Goal: Task Accomplishment & Management: Complete application form

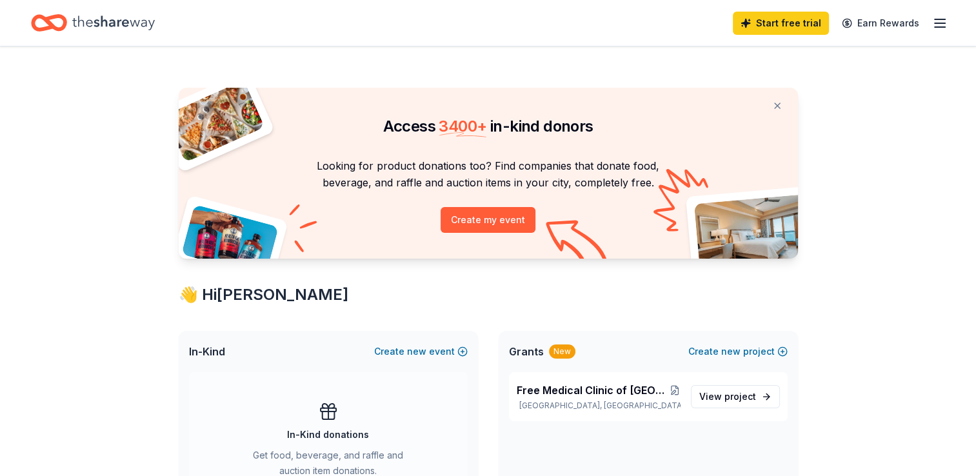
click at [945, 23] on line "button" at bounding box center [940, 23] width 10 height 0
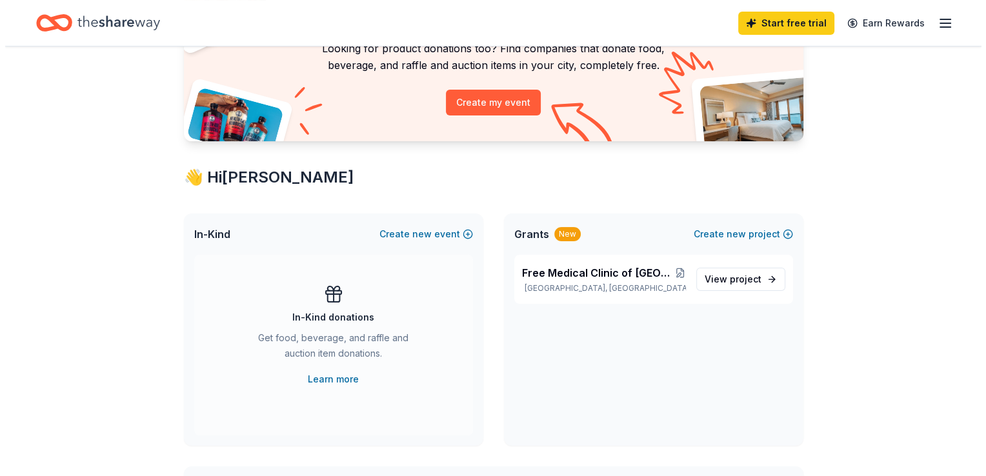
scroll to position [123, 0]
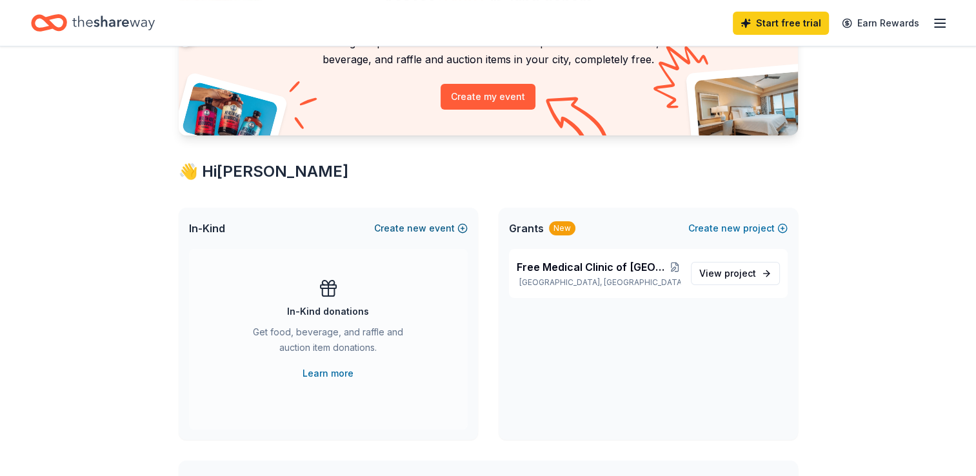
click at [459, 230] on button "Create new event" at bounding box center [421, 228] width 94 height 15
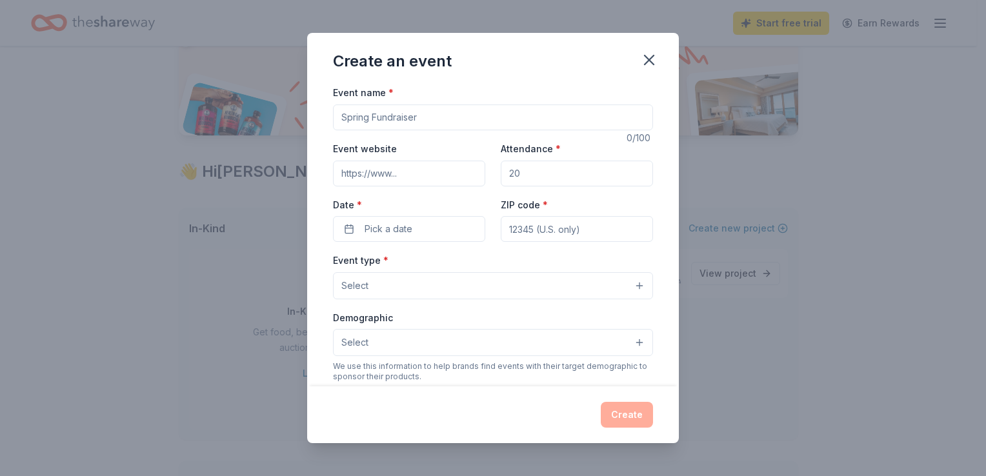
click at [438, 111] on input "Event name *" at bounding box center [493, 118] width 320 height 26
type input "2026 Back to School Vaccine Fundraiser"
click at [553, 79] on div "Create an event" at bounding box center [493, 59] width 372 height 52
click at [545, 179] on input "Attendance *" at bounding box center [577, 174] width 152 height 26
type input "200"
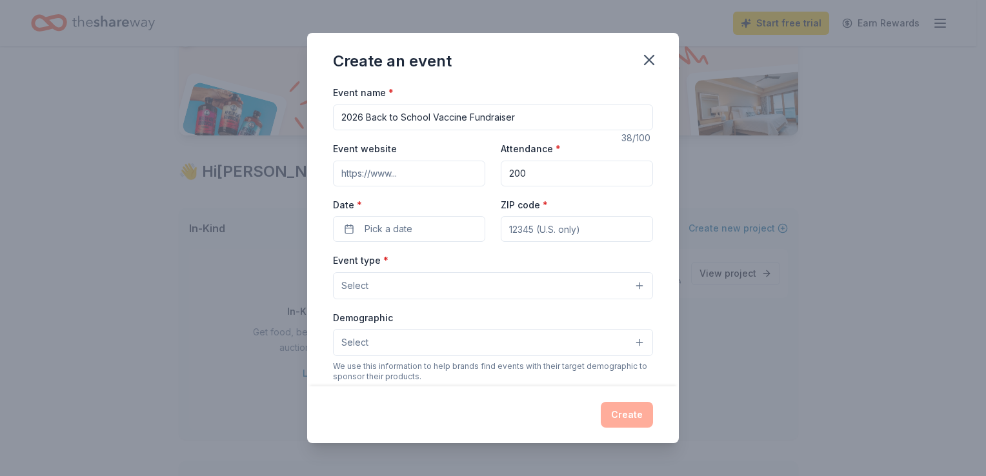
click at [427, 170] on input "Event website" at bounding box center [409, 174] width 152 height 26
click at [399, 231] on span "Pick a date" at bounding box center [389, 228] width 48 height 15
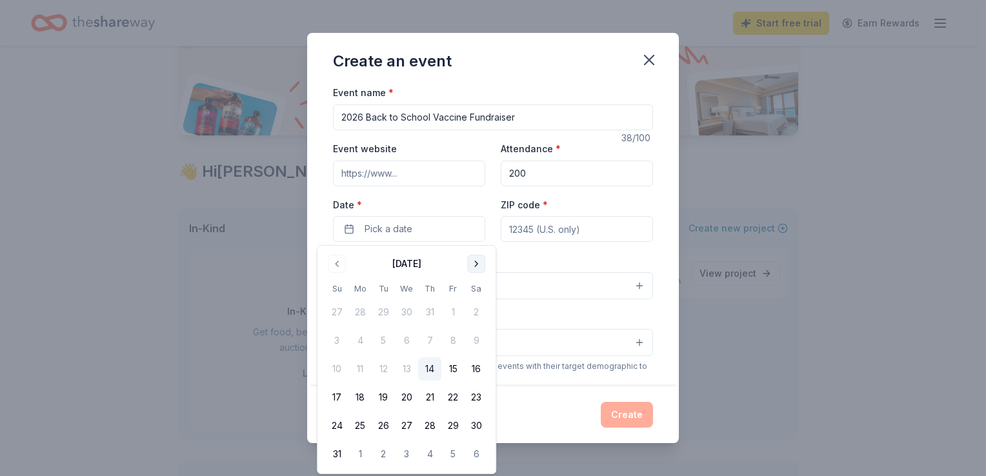
click at [481, 265] on button "Go to next month" at bounding box center [476, 264] width 18 height 18
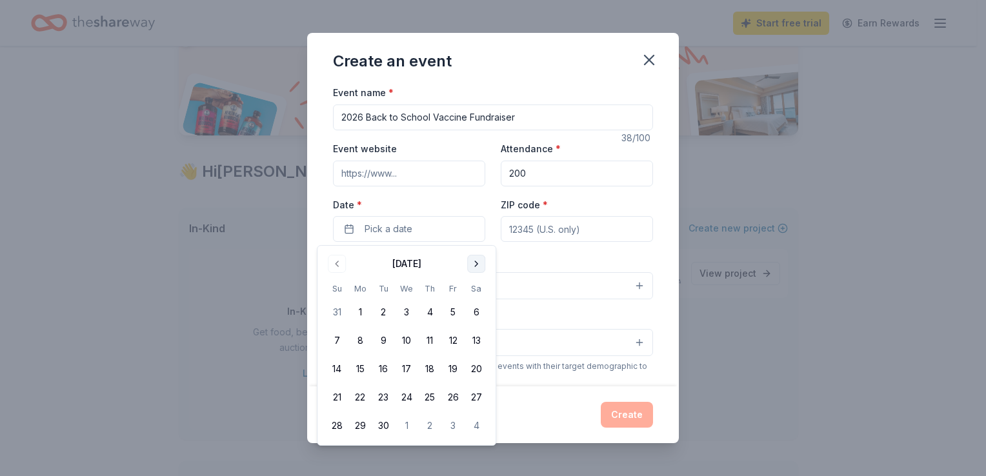
click at [481, 265] on button "Go to next month" at bounding box center [476, 264] width 18 height 18
click at [476, 370] on button "18" at bounding box center [476, 368] width 23 height 23
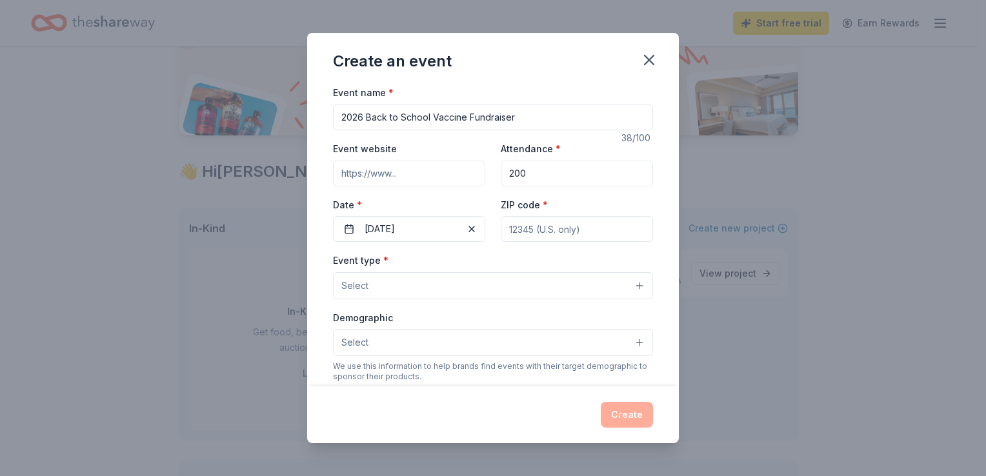
click at [560, 226] on input "ZIP code *" at bounding box center [577, 229] width 152 height 26
type input "37830"
click at [430, 241] on button "10/18/2025" at bounding box center [409, 229] width 152 height 26
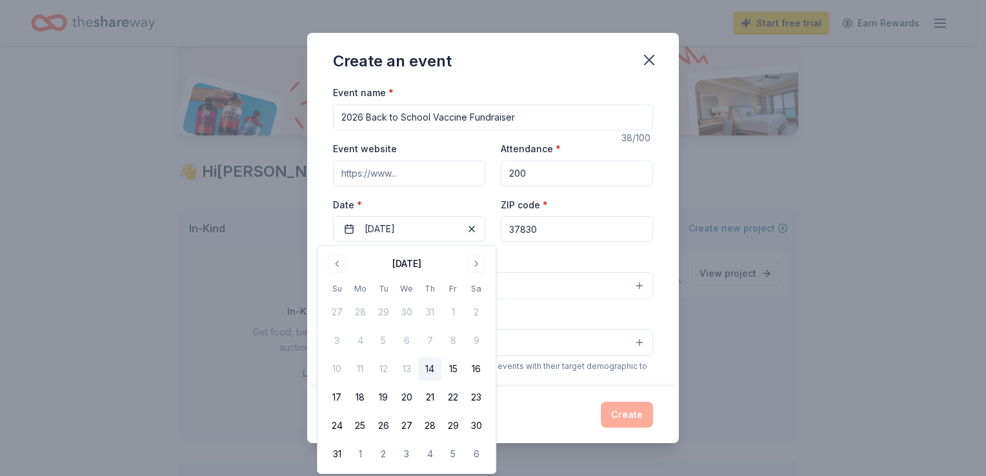
click at [621, 279] on button "Select" at bounding box center [493, 285] width 320 height 27
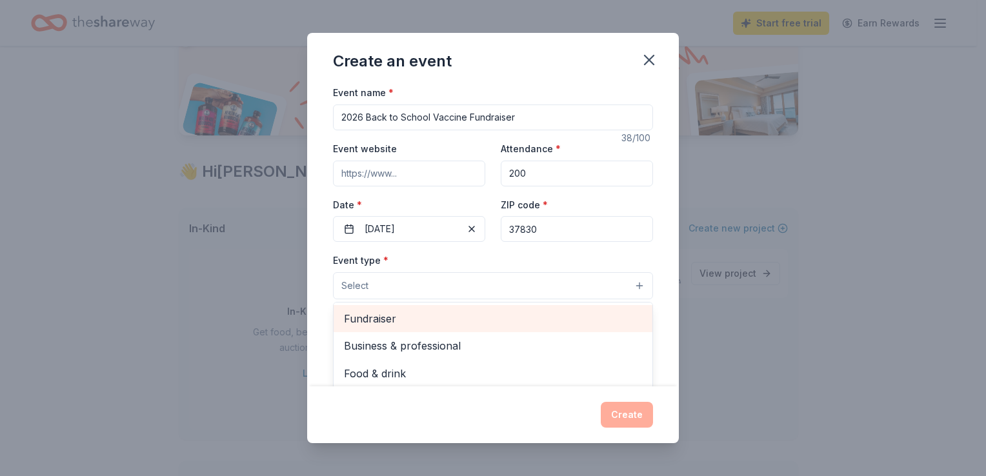
click at [424, 314] on span "Fundraiser" at bounding box center [493, 318] width 298 height 17
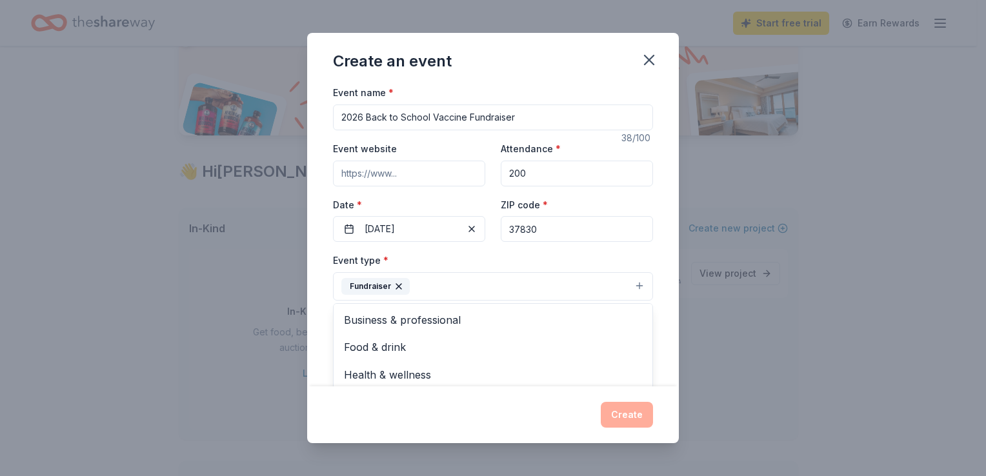
click at [654, 261] on div "Event name * 2026 Back to School Vaccine Fundraiser 38 /100 Event website Atten…" at bounding box center [493, 235] width 372 height 301
click at [510, 339] on button "Select" at bounding box center [493, 343] width 320 height 27
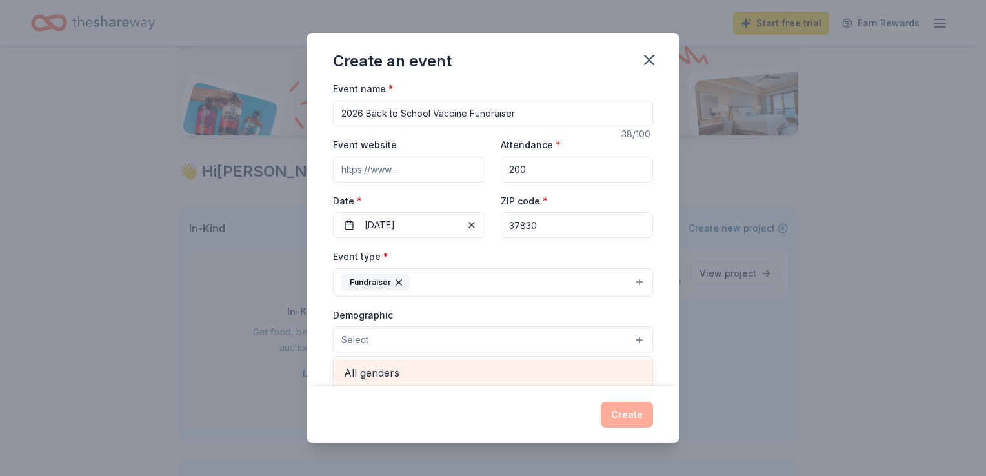
click at [388, 383] on div "All genders" at bounding box center [493, 372] width 319 height 27
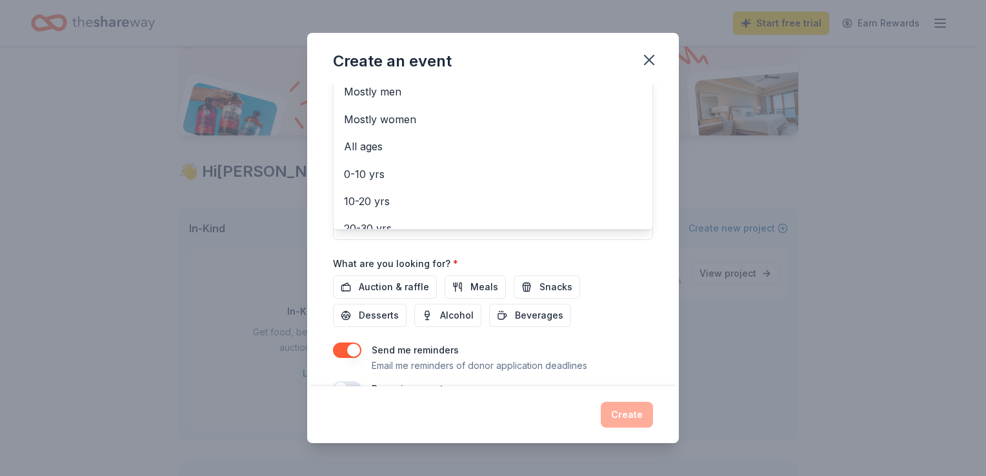
scroll to position [288, 0]
click at [387, 289] on div "Event name * 2026 Back to School Vaccine Fundraiser 38 /100 Event website Atten…" at bounding box center [493, 96] width 320 height 599
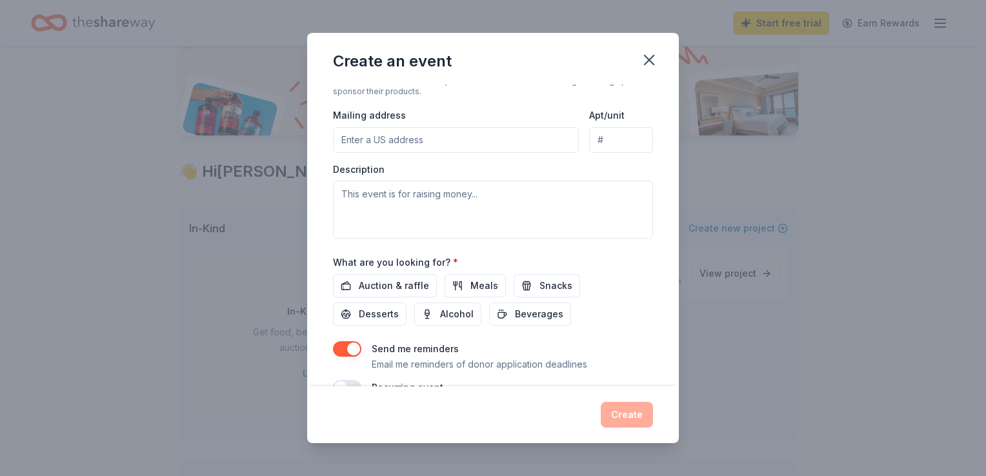
scroll to position [108, 0]
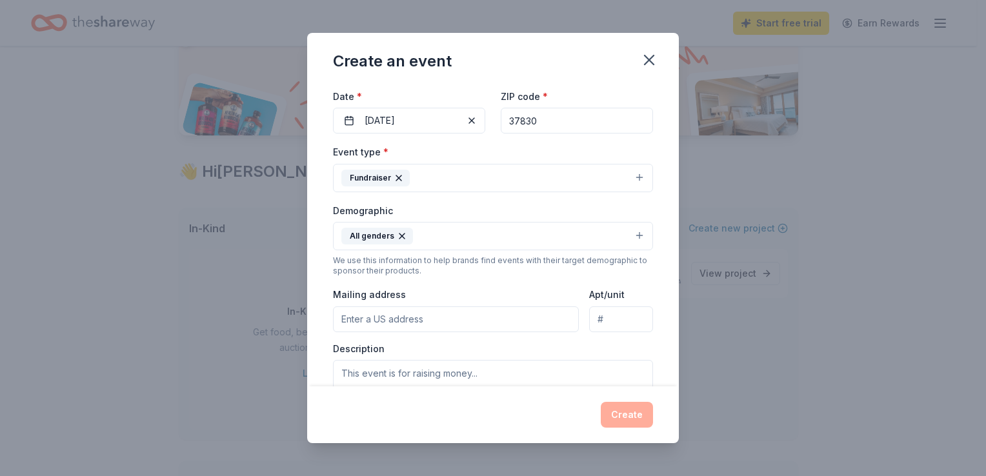
click at [476, 319] on input "Mailing address" at bounding box center [456, 320] width 246 height 26
type input "116 East Division Road"
click at [443, 377] on textarea at bounding box center [493, 389] width 320 height 58
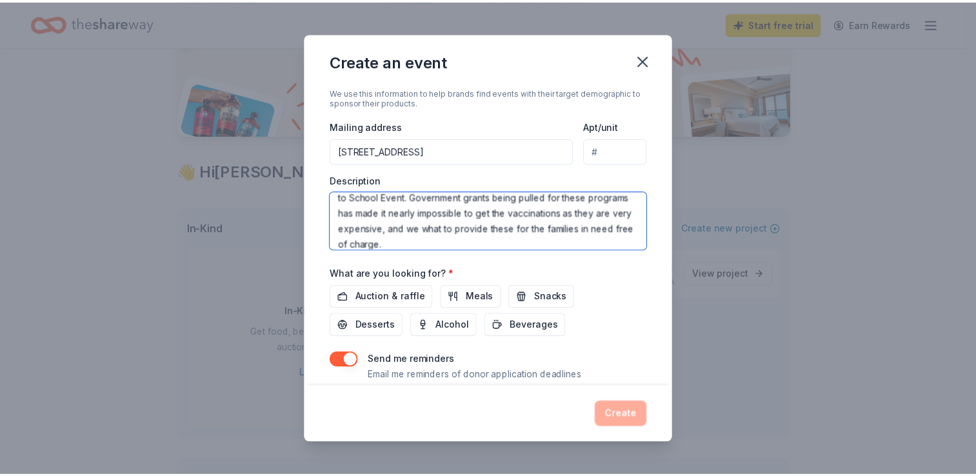
scroll to position [307, 0]
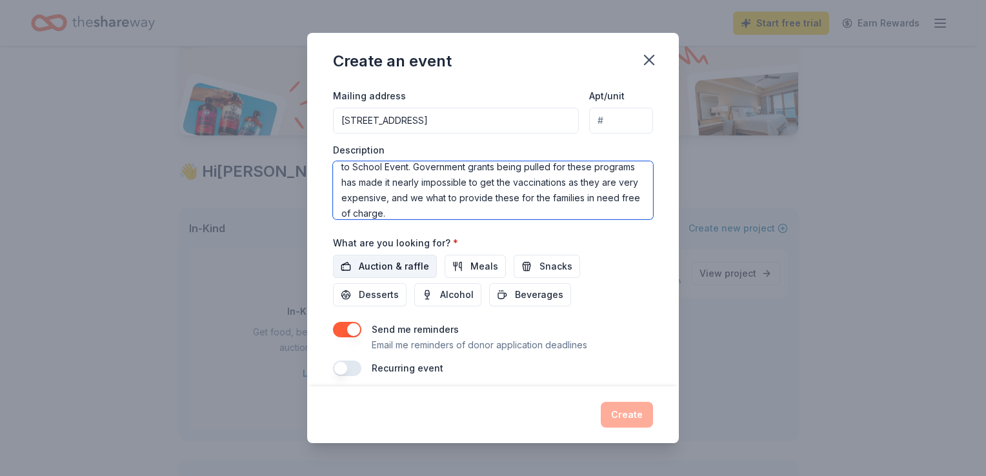
type textarea "This event is raising money for Free Medical Clinic of Oak Ridge to be able to …"
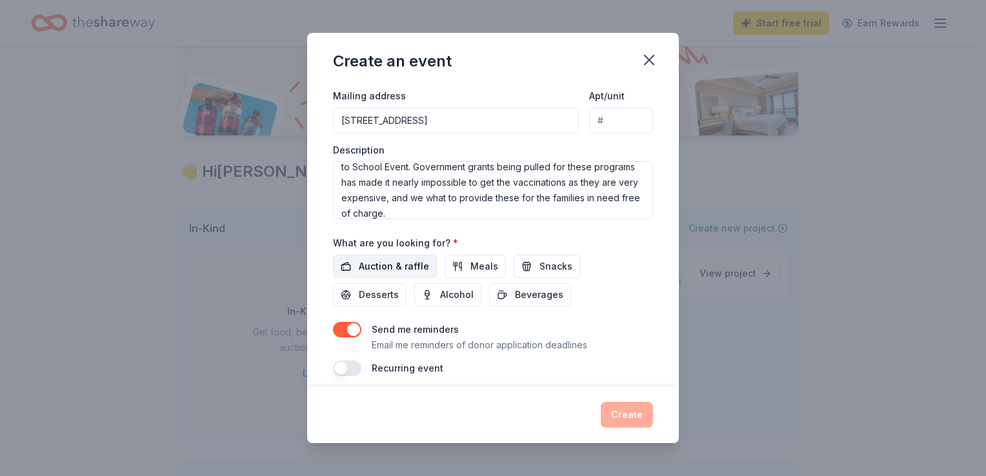
click at [385, 267] on span "Auction & raffle" at bounding box center [394, 266] width 70 height 15
click at [636, 410] on button "Create" at bounding box center [627, 415] width 52 height 26
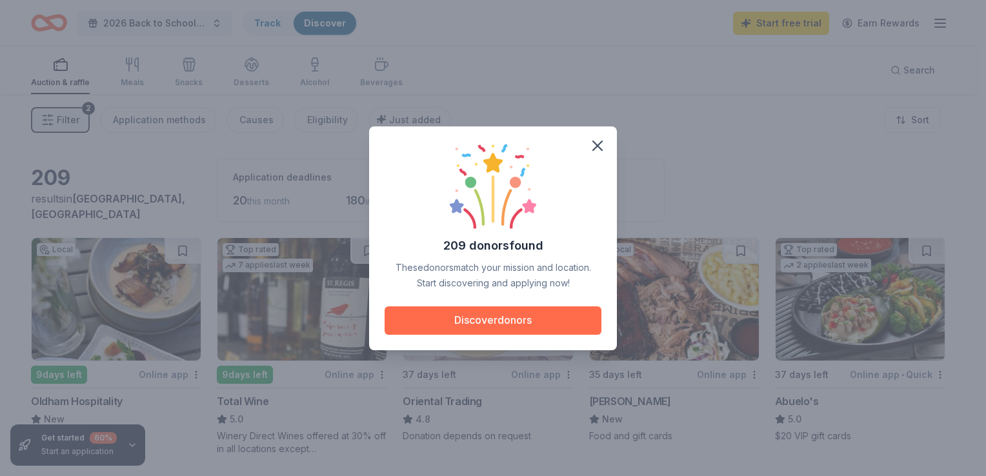
click at [510, 330] on button "Discover donors" at bounding box center [493, 321] width 217 height 28
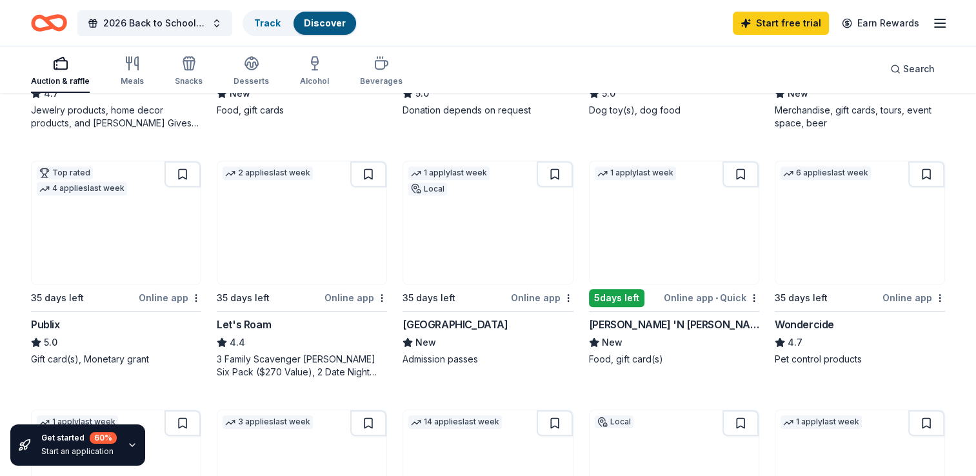
scroll to position [576, 0]
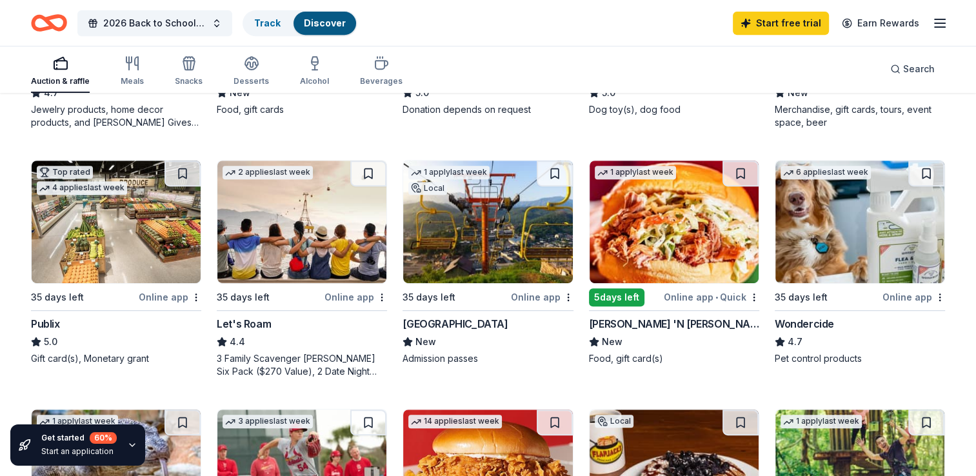
click at [505, 257] on img at bounding box center [487, 222] width 169 height 123
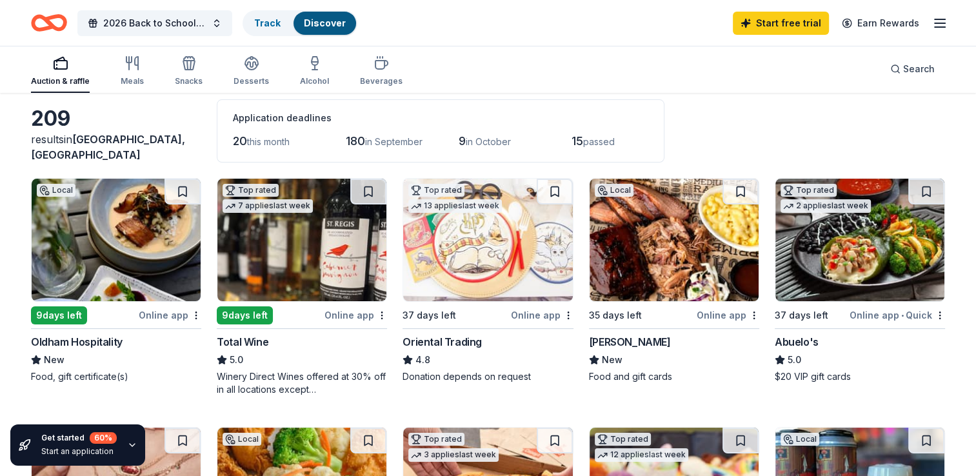
scroll to position [61, 0]
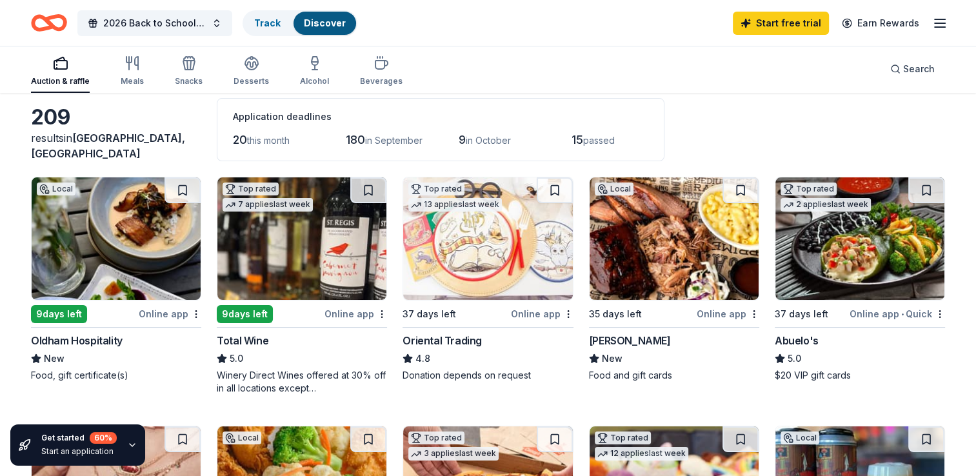
click at [133, 259] on img at bounding box center [116, 238] width 169 height 123
click at [665, 239] on img at bounding box center [674, 238] width 169 height 123
click at [834, 280] on img at bounding box center [860, 238] width 169 height 123
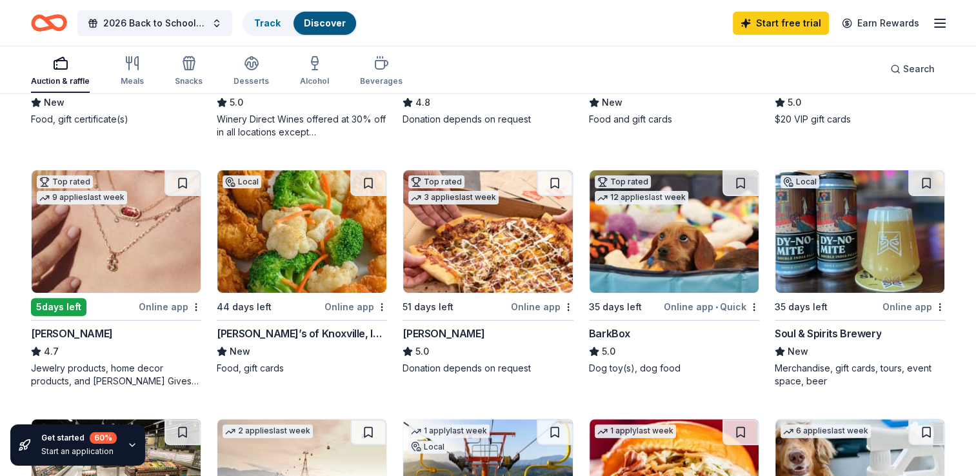
scroll to position [319, 0]
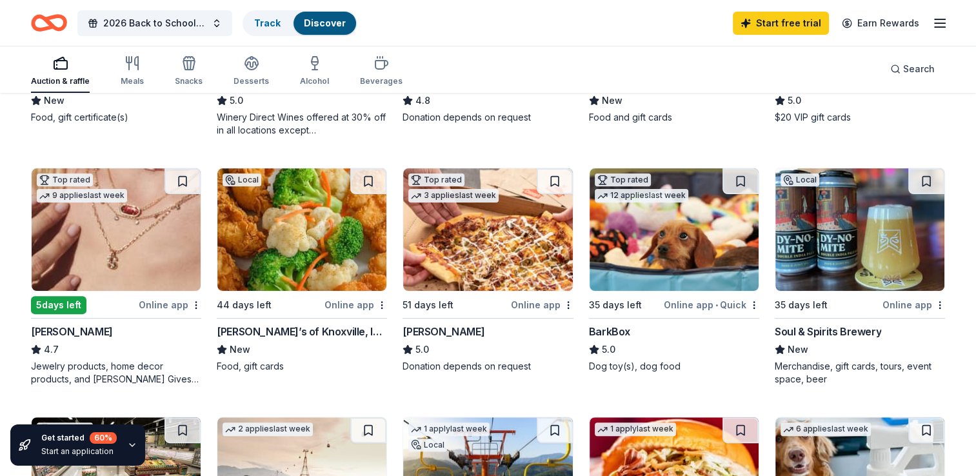
click at [111, 241] on img at bounding box center [116, 229] width 169 height 123
click at [123, 234] on img at bounding box center [116, 229] width 169 height 123
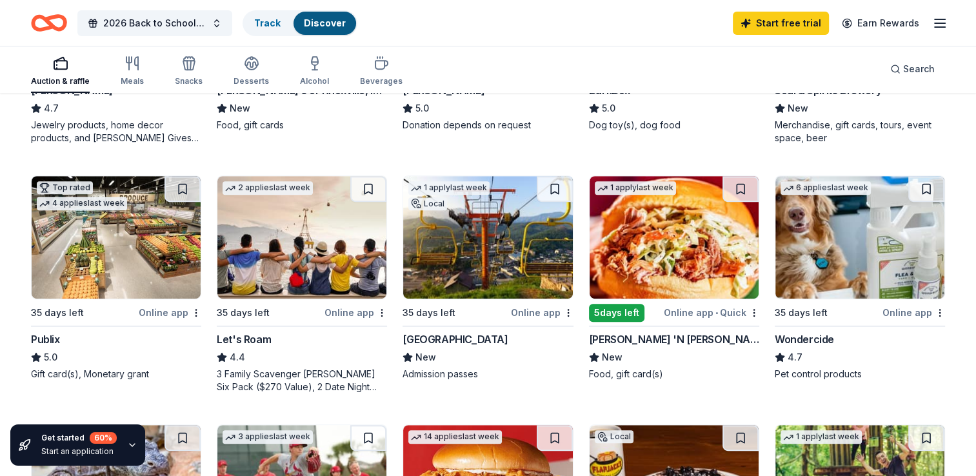
scroll to position [563, 0]
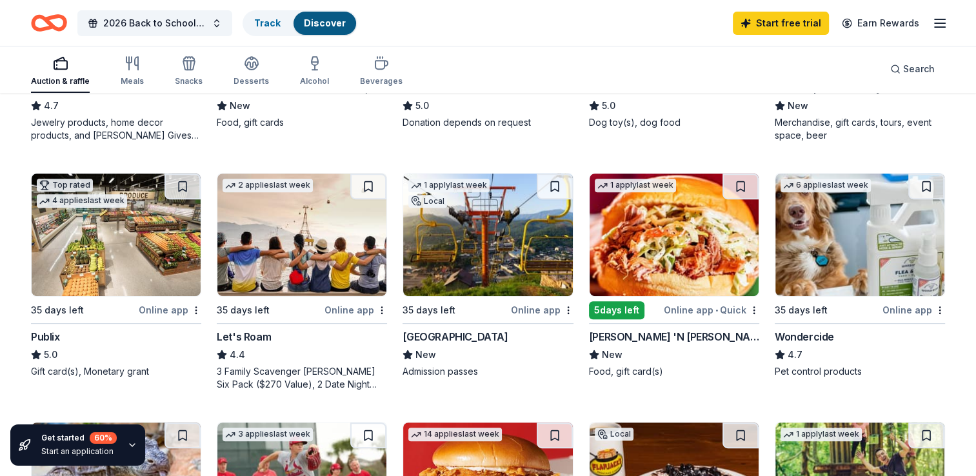
click at [528, 252] on img at bounding box center [487, 235] width 169 height 123
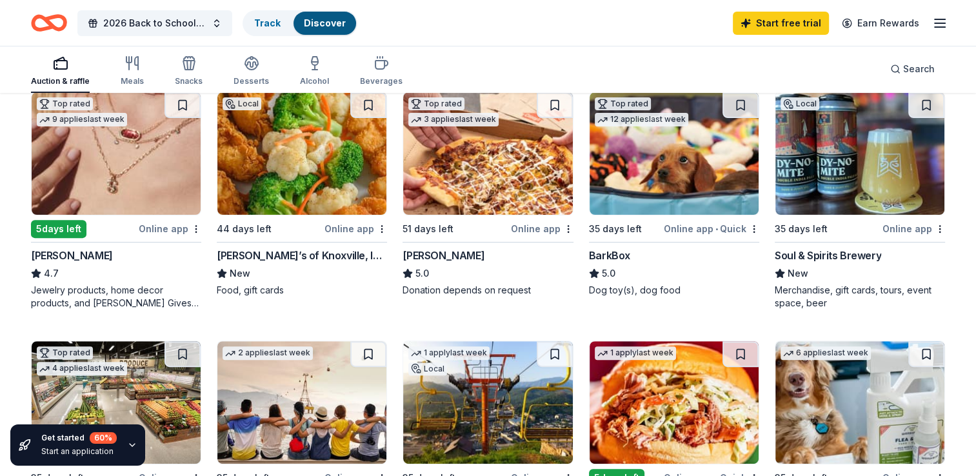
scroll to position [368, 0]
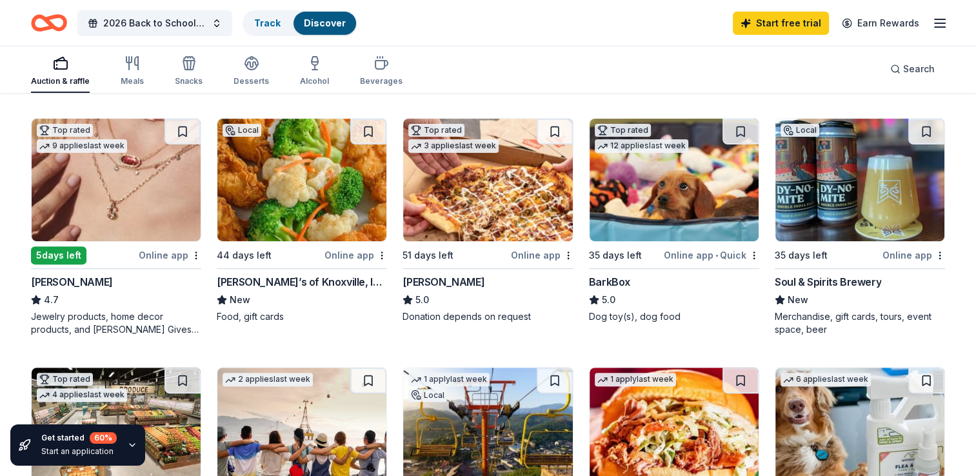
click at [843, 198] on img at bounding box center [860, 180] width 169 height 123
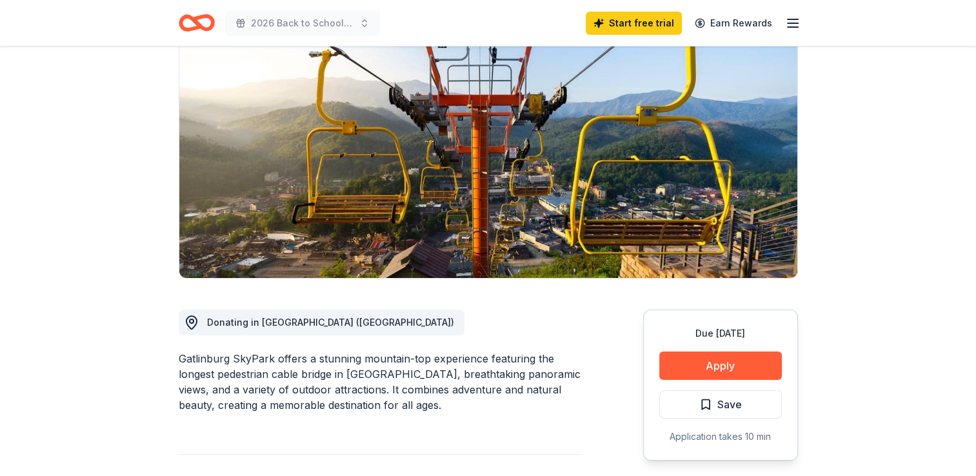
scroll to position [116, 0]
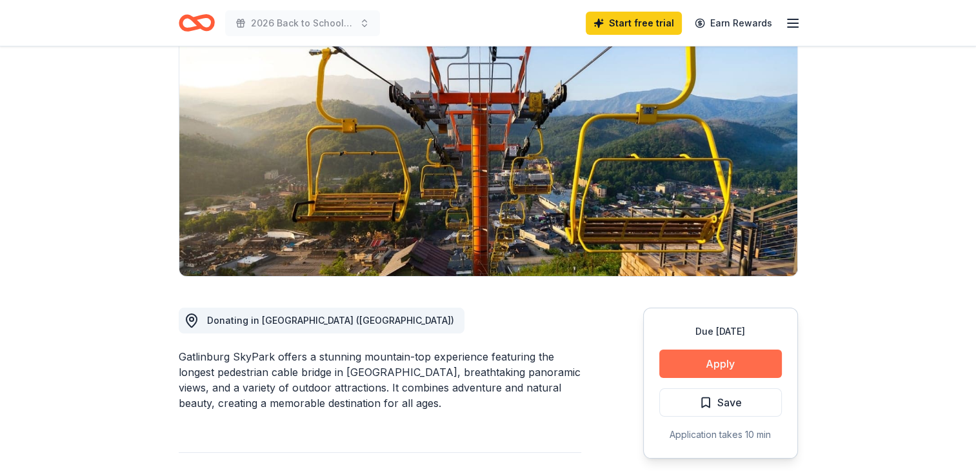
click at [738, 360] on button "Apply" at bounding box center [720, 364] width 123 height 28
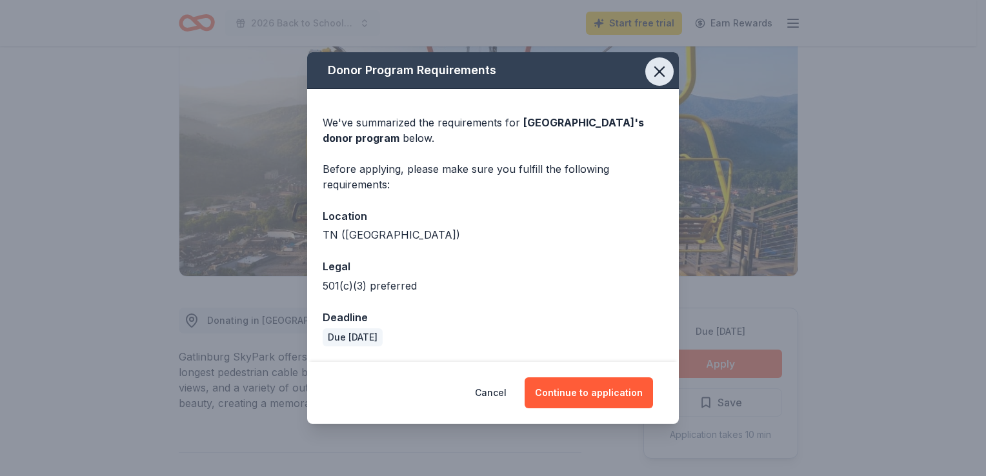
click at [661, 74] on icon "button" at bounding box center [659, 71] width 9 height 9
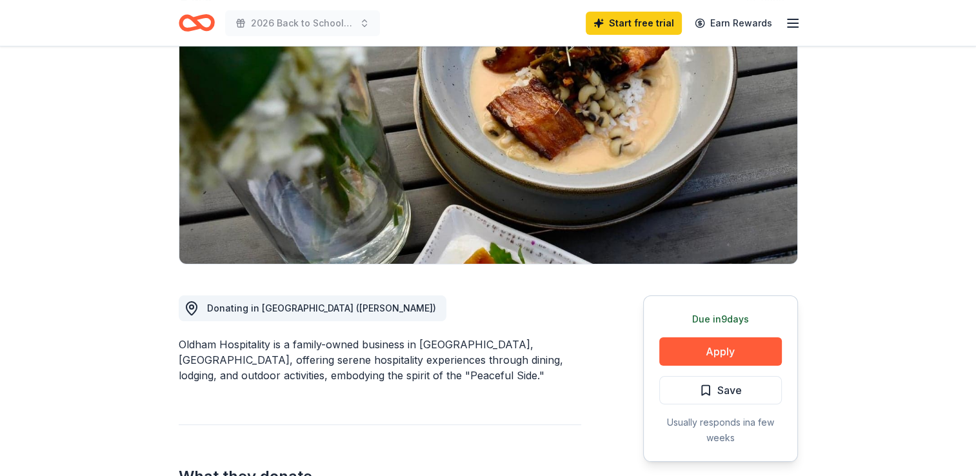
scroll to position [166, 0]
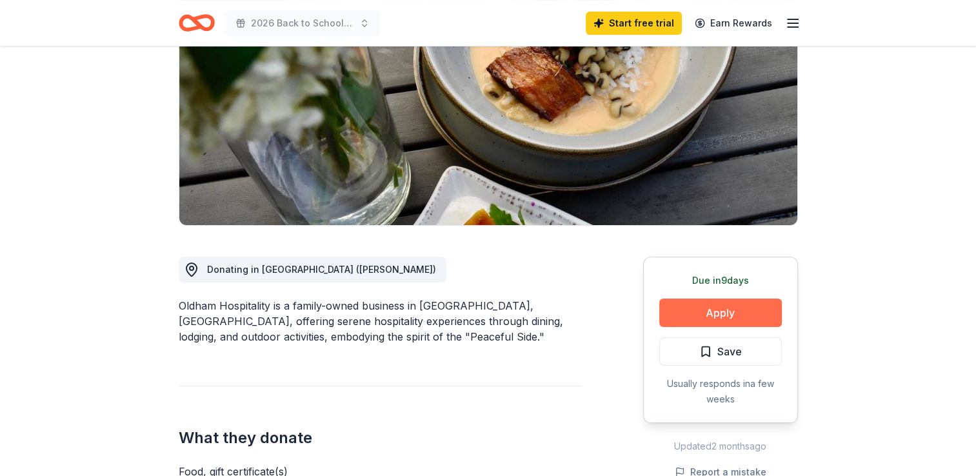
click at [715, 316] on button "Apply" at bounding box center [720, 313] width 123 height 28
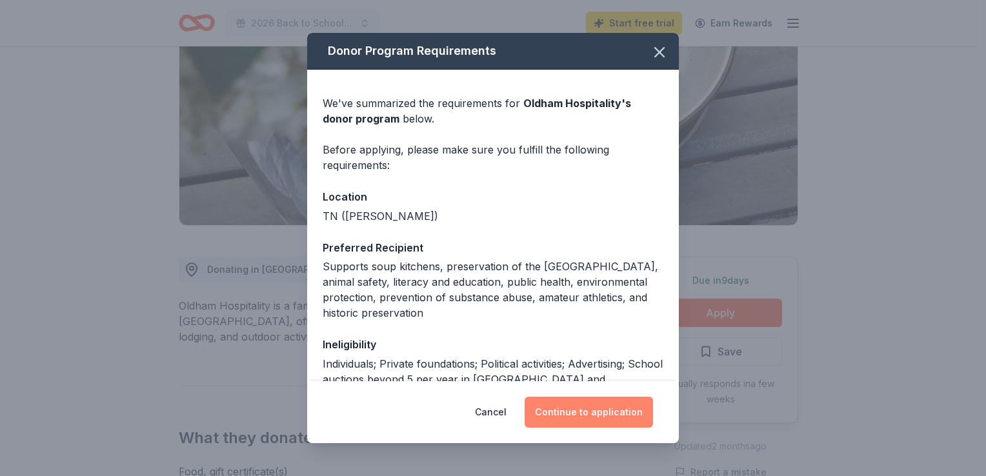
click at [586, 419] on button "Continue to application" at bounding box center [589, 412] width 128 height 31
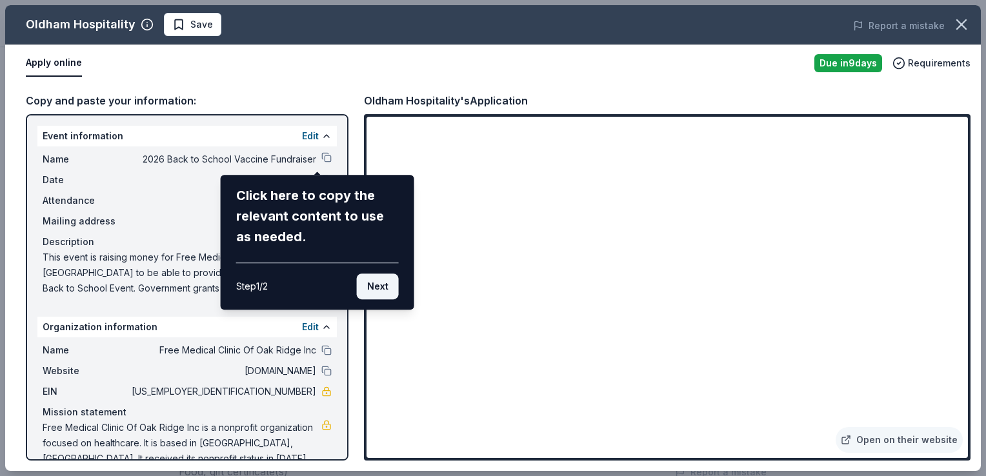
click at [391, 288] on button "Next" at bounding box center [378, 287] width 42 height 26
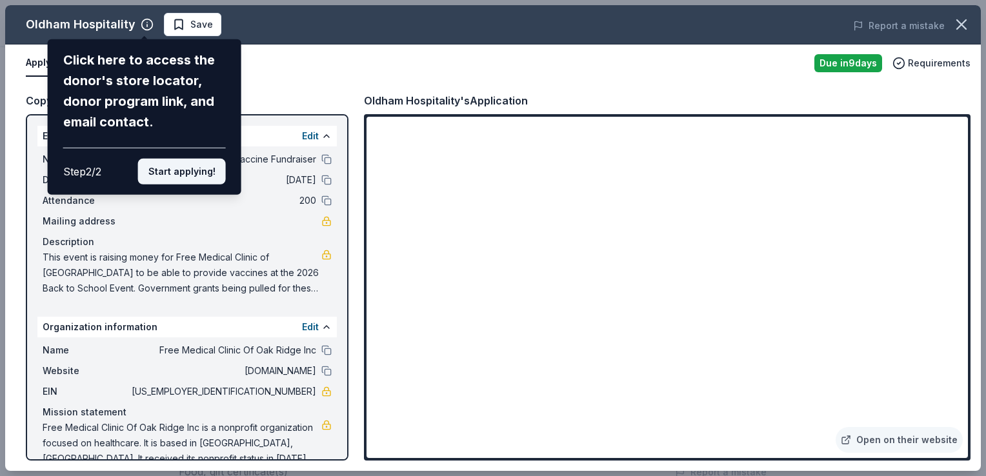
click at [208, 169] on button "Start applying!" at bounding box center [182, 172] width 88 height 26
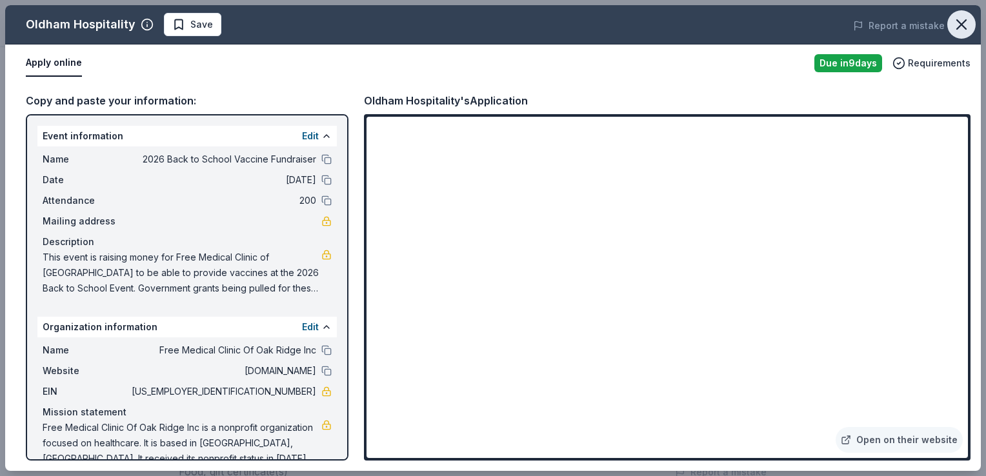
click at [967, 26] on icon "button" at bounding box center [961, 24] width 18 height 18
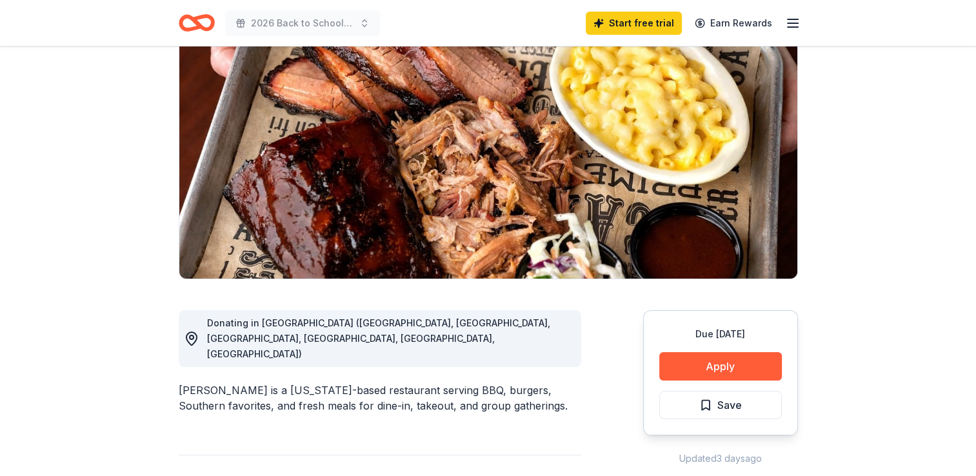
scroll to position [114, 0]
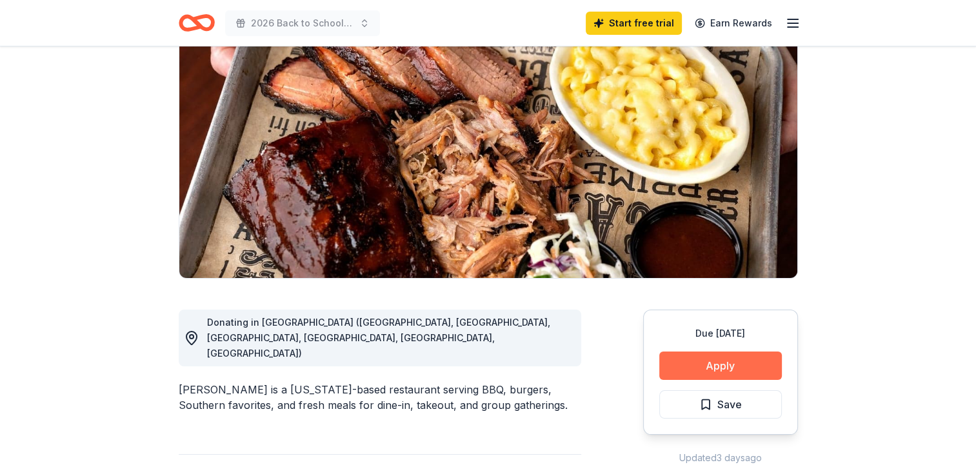
click at [742, 361] on button "Apply" at bounding box center [720, 366] width 123 height 28
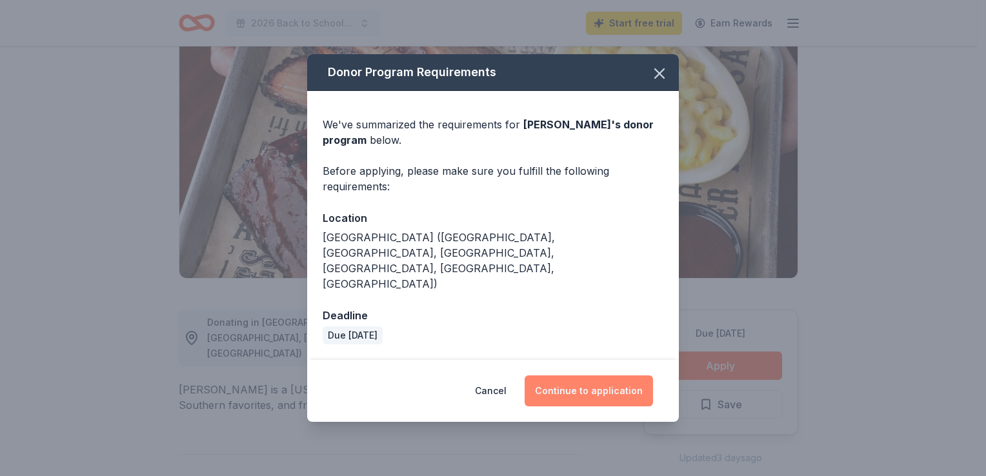
click at [638, 376] on button "Continue to application" at bounding box center [589, 391] width 128 height 31
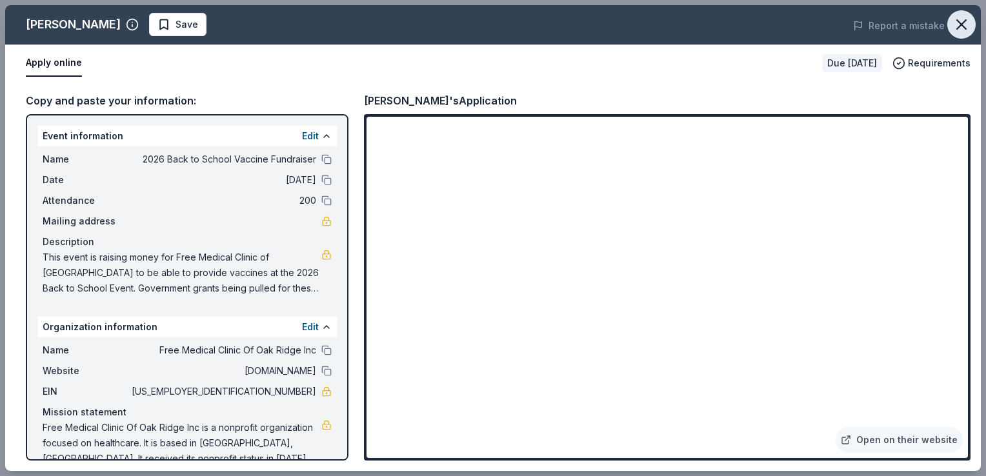
click at [965, 29] on icon "button" at bounding box center [961, 24] width 9 height 9
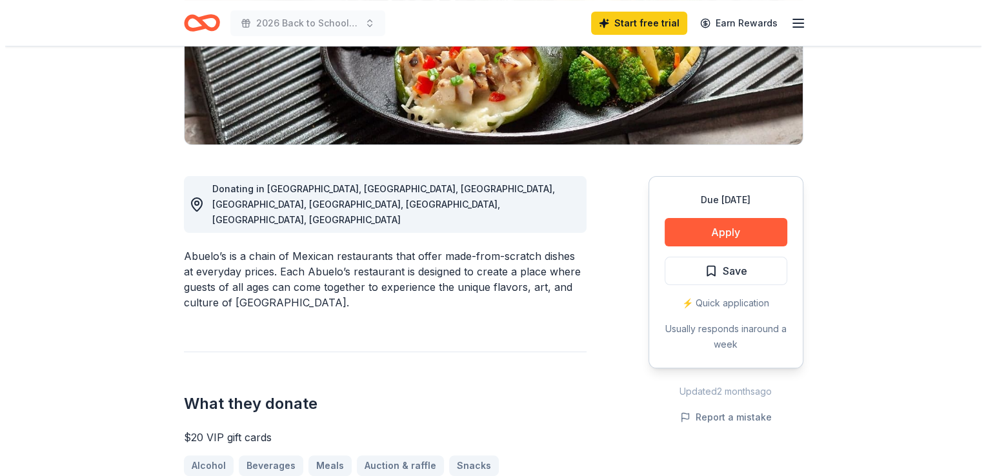
scroll to position [248, 0]
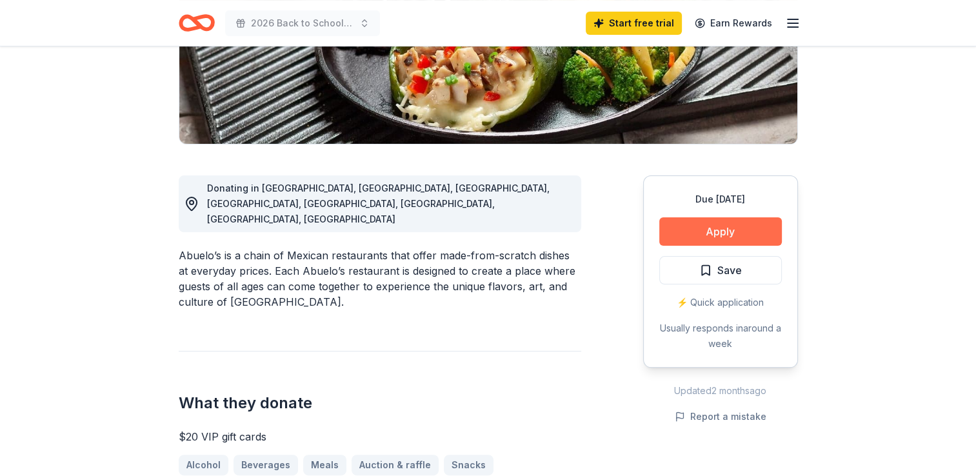
click at [720, 238] on button "Apply" at bounding box center [720, 231] width 123 height 28
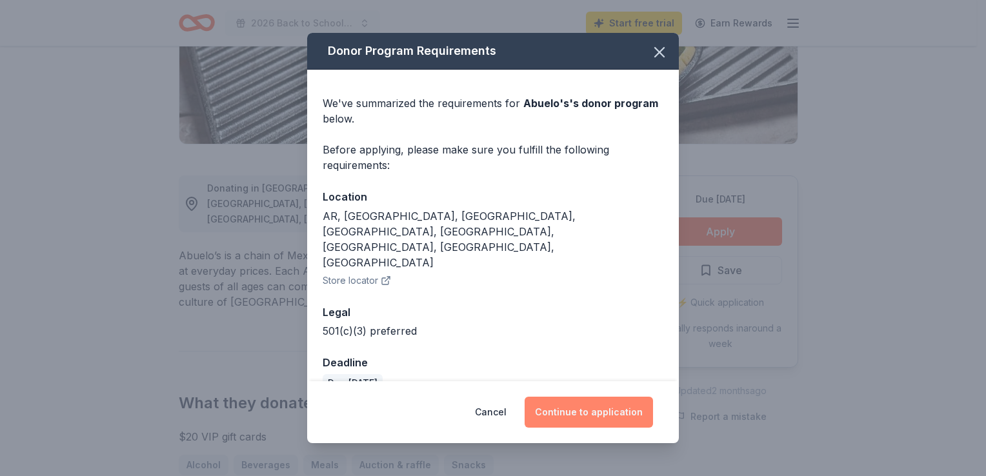
click at [612, 399] on button "Continue to application" at bounding box center [589, 412] width 128 height 31
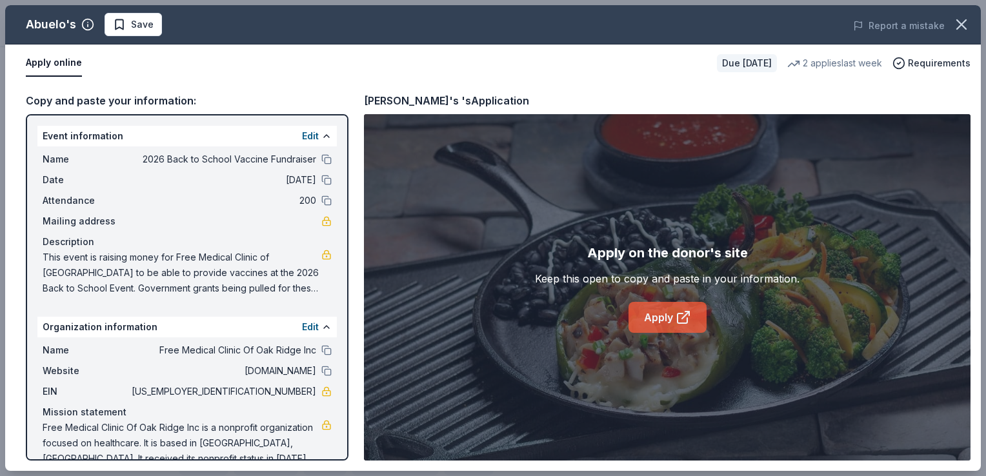
click at [676, 318] on icon at bounding box center [683, 317] width 15 height 15
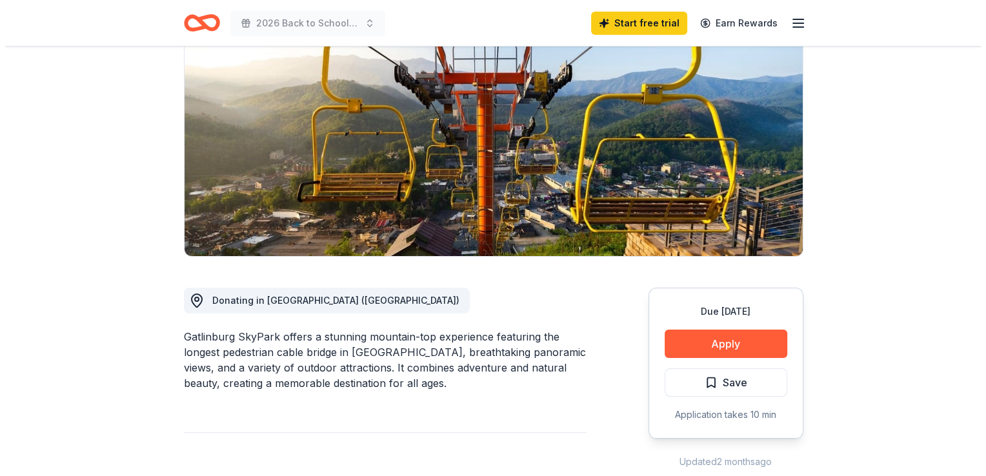
scroll to position [137, 0]
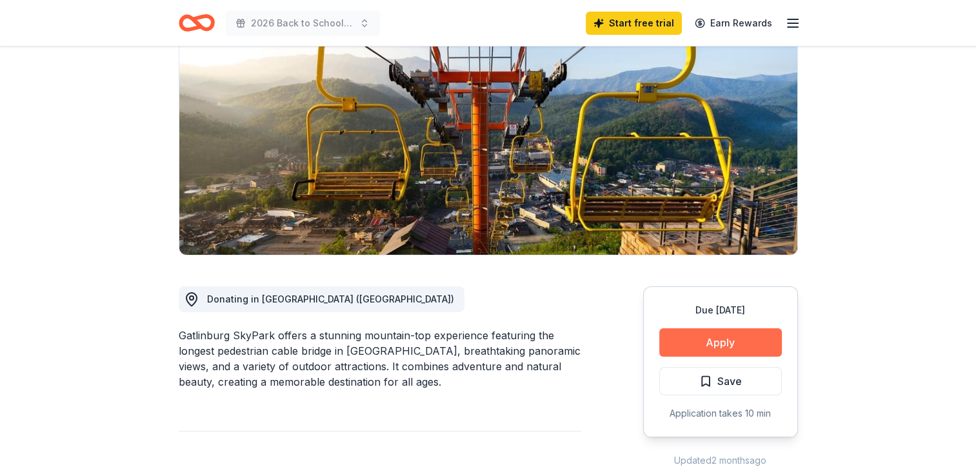
click at [696, 350] on button "Apply" at bounding box center [720, 342] width 123 height 28
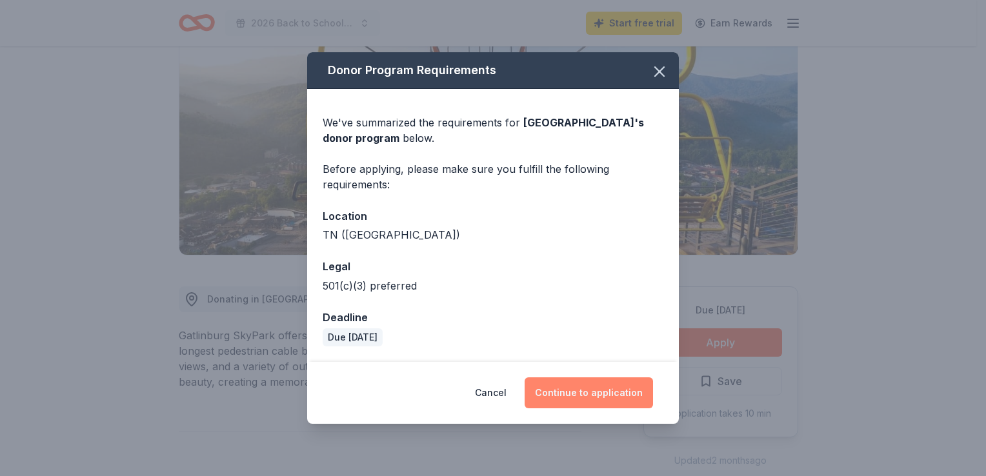
click at [618, 392] on button "Continue to application" at bounding box center [589, 392] width 128 height 31
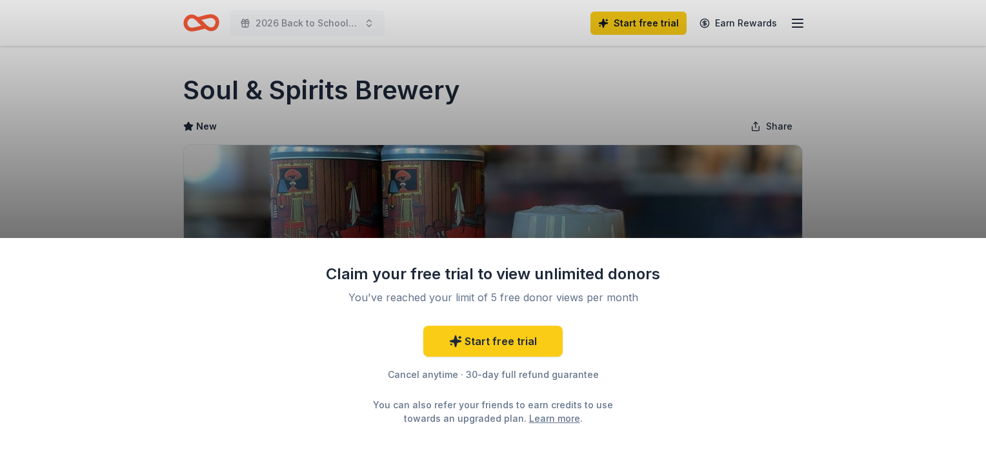
click at [873, 143] on div "Claim your free trial to view unlimited donors You've reached your limit of 5 f…" at bounding box center [493, 238] width 986 height 476
